Goal: Find specific page/section

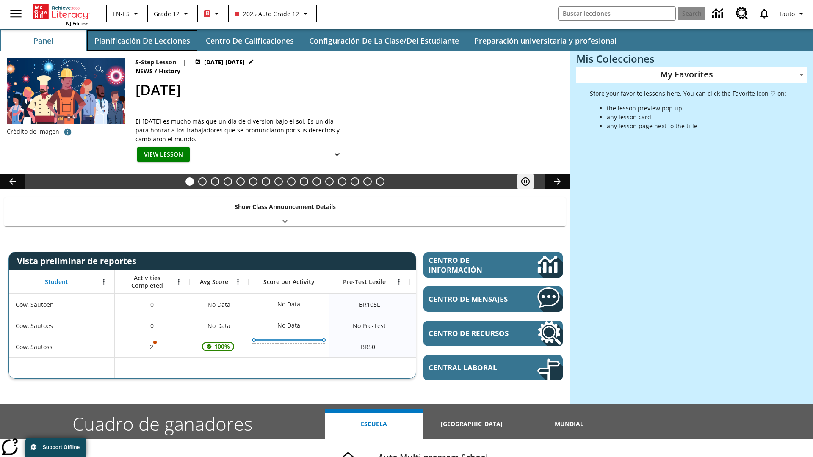
click at [142, 41] on button "Planificación de lecciones" at bounding box center [142, 40] width 110 height 20
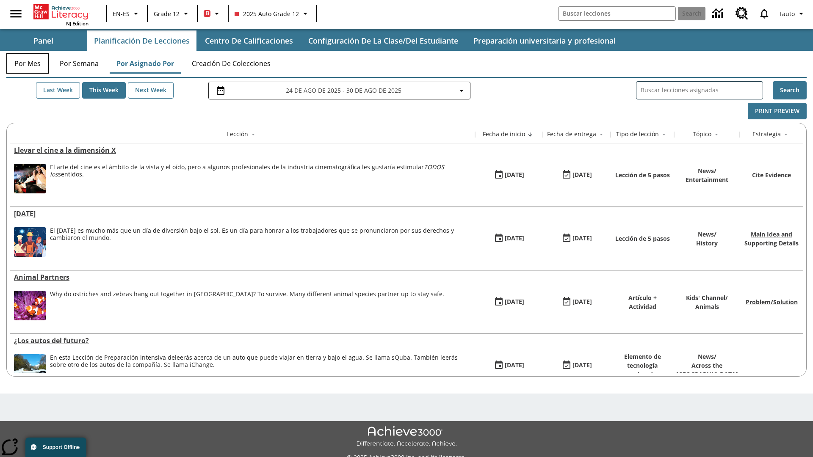
click at [28, 64] on button "Por mes" at bounding box center [27, 63] width 42 height 20
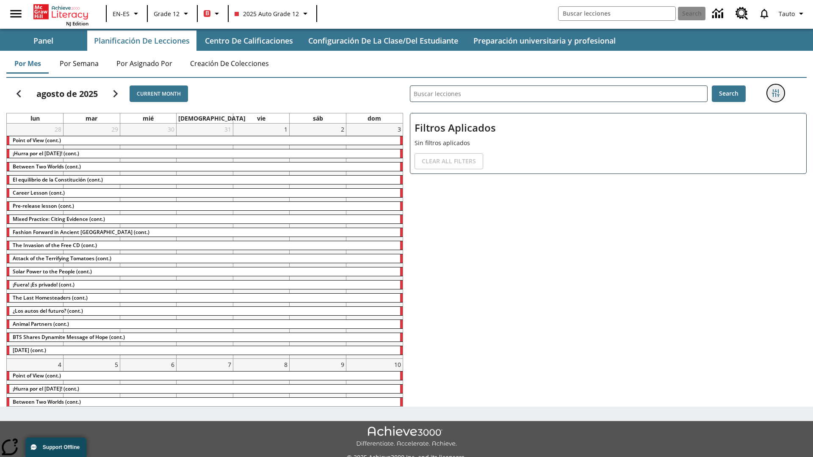
click at [775, 93] on icon "Menú lateral de filtros" at bounding box center [776, 93] width 8 height 8
